Goal: Task Accomplishment & Management: Use online tool/utility

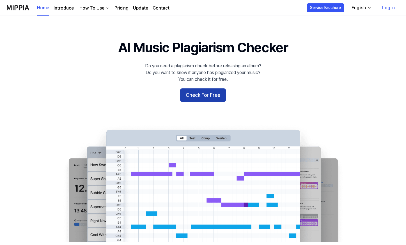
click at [213, 99] on button "Check For Free" at bounding box center [203, 94] width 46 height 13
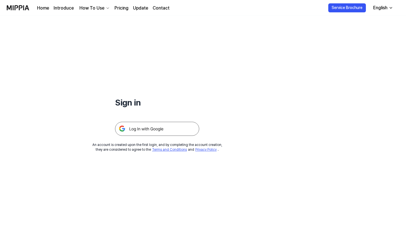
click at [141, 129] on img at bounding box center [157, 129] width 84 height 14
